Goal: Navigation & Orientation: Understand site structure

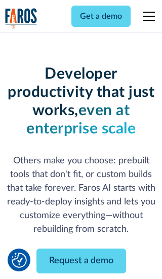
scroll to position [122, 0]
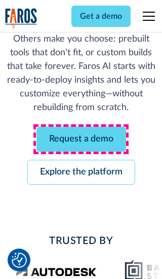
click at [81, 139] on link "Request a demo" at bounding box center [81, 139] width 90 height 25
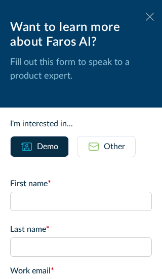
click at [150, 17] on icon at bounding box center [150, 17] width 8 height 8
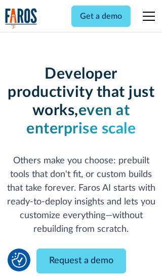
scroll to position [155, 0]
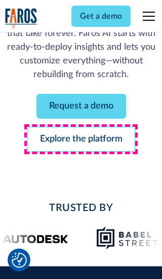
click at [81, 139] on link "Explore the platform" at bounding box center [81, 139] width 108 height 25
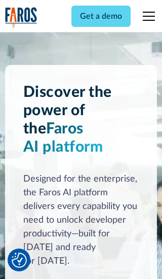
scroll to position [7612, 0]
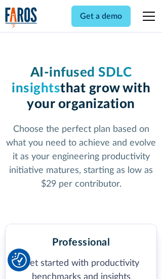
scroll to position [1570, 0]
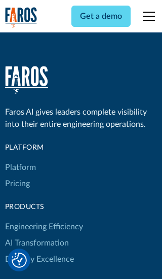
click at [20, 159] on link "Platform" at bounding box center [20, 167] width 31 height 16
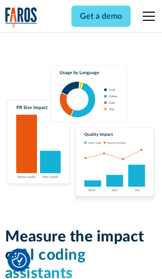
scroll to position [6264, 0]
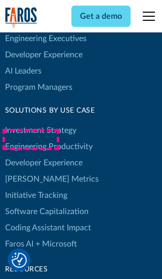
click at [30, 171] on link "[PERSON_NAME] Metrics" at bounding box center [52, 179] width 94 height 16
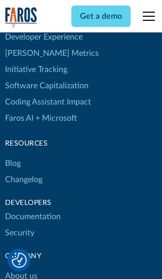
scroll to position [4567, 0]
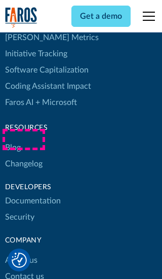
click at [23, 156] on link "Changelog" at bounding box center [23, 164] width 37 height 16
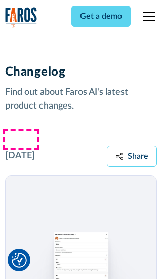
scroll to position [12240, 0]
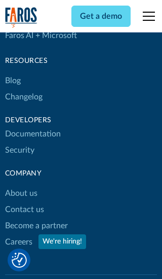
click at [21, 185] on link "About us" at bounding box center [21, 193] width 32 height 16
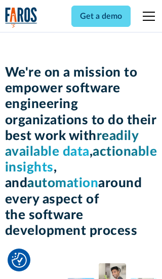
scroll to position [3495, 0]
